Goal: Navigation & Orientation: Find specific page/section

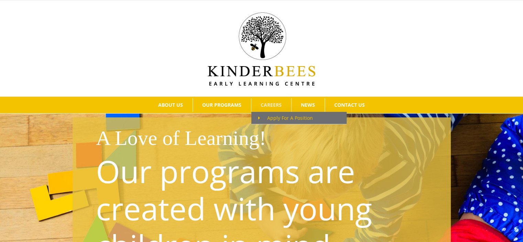
click at [270, 121] on span "Apply For A Position" at bounding box center [285, 118] width 55 height 7
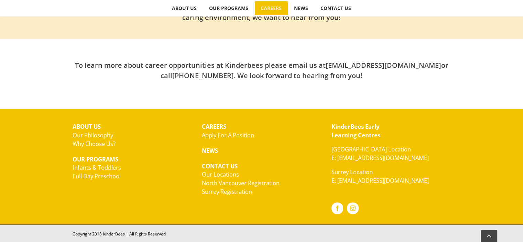
scroll to position [90, 0]
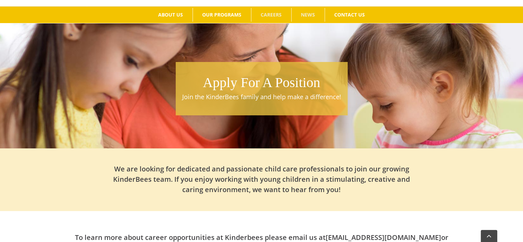
click at [306, 13] on span "NEWS" at bounding box center [308, 14] width 14 height 5
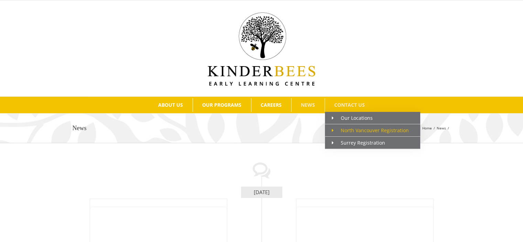
click at [357, 129] on span "North Vancouver Registration" at bounding box center [370, 130] width 77 height 7
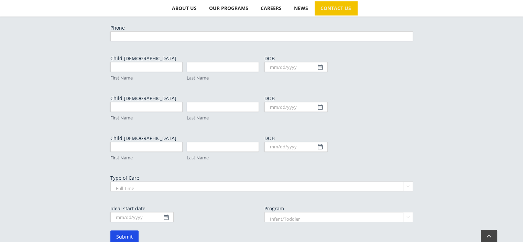
scroll to position [447, 0]
